Goal: Navigation & Orientation: Understand site structure

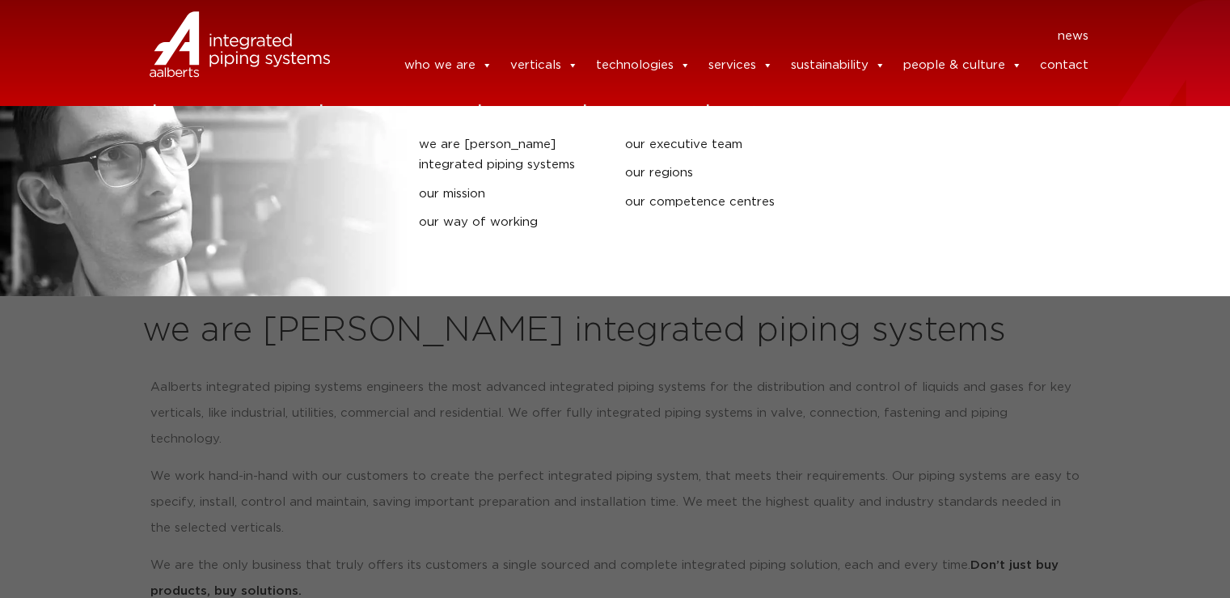
click at [395, 60] on link "who we are" at bounding box center [448, 65] width 88 height 32
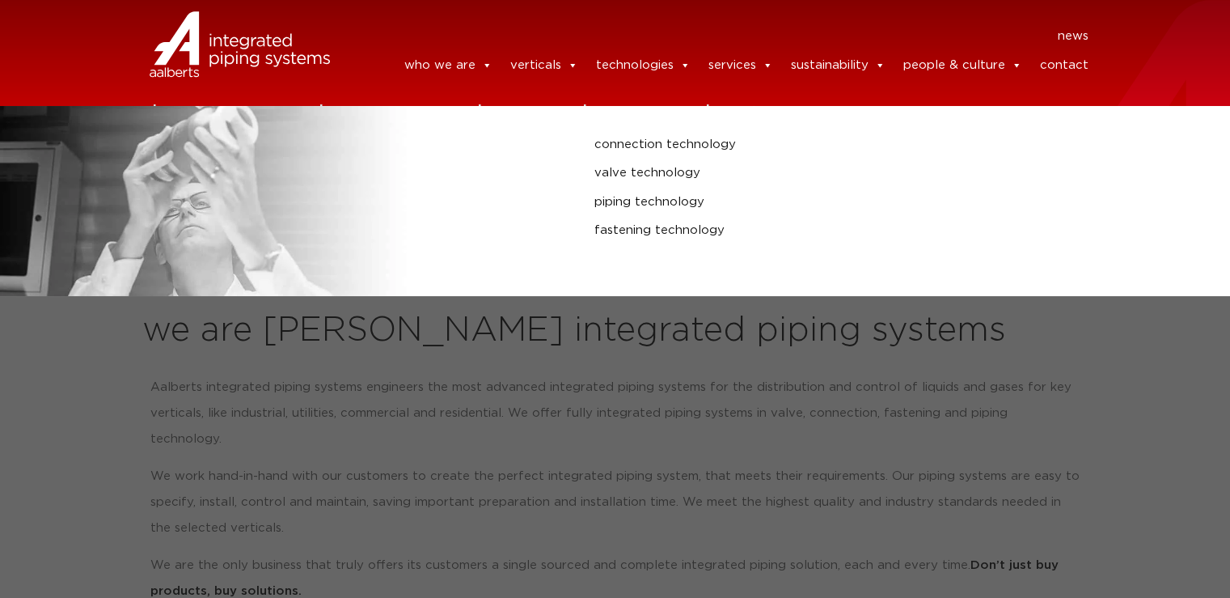
click at [639, 62] on link "technologies" at bounding box center [642, 65] width 95 height 32
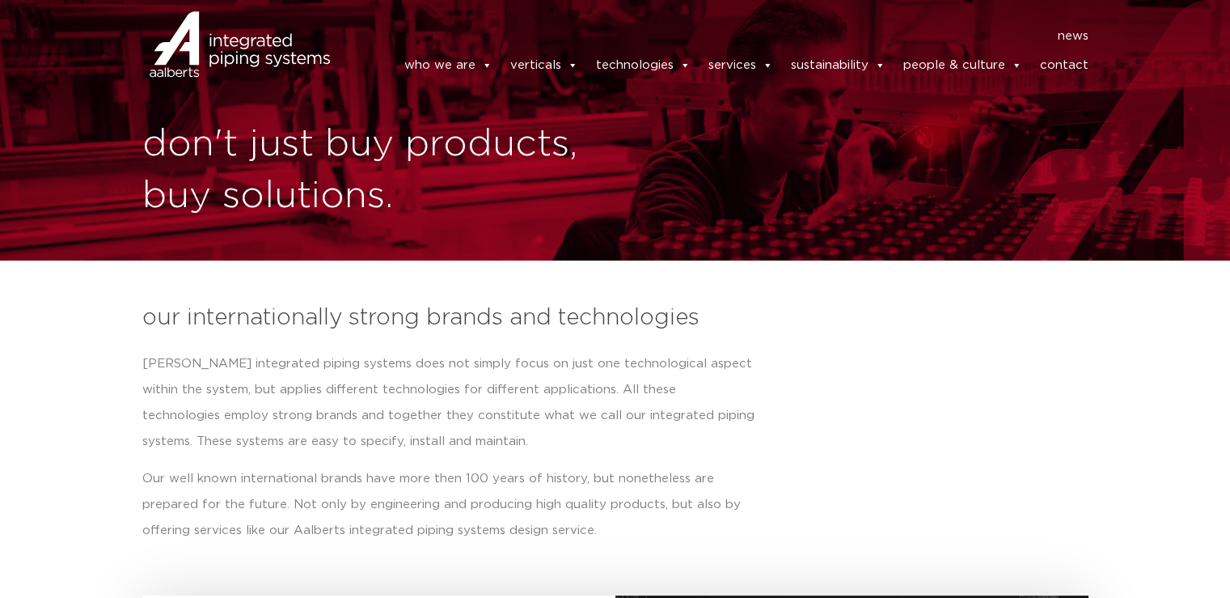
click at [236, 41] on img at bounding box center [201, 65] width 134 height 49
